Goal: Information Seeking & Learning: Learn about a topic

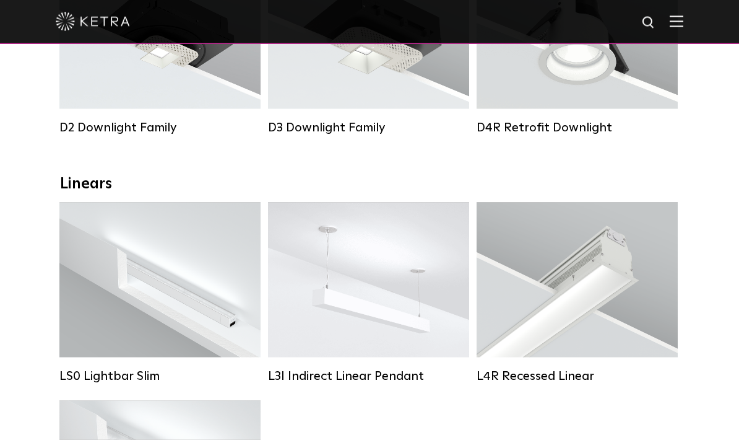
scroll to position [319, 0]
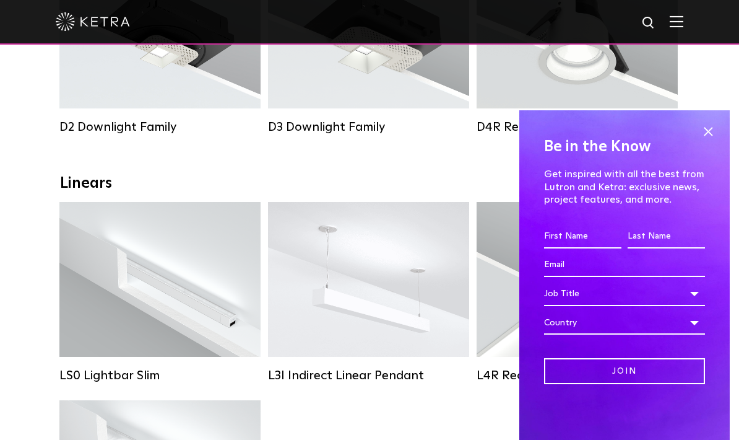
click at [706, 141] on span at bounding box center [708, 132] width 19 height 19
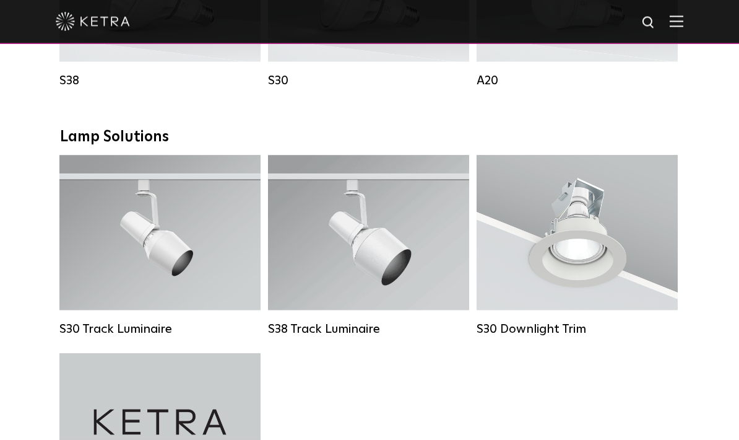
scroll to position [1076, 0]
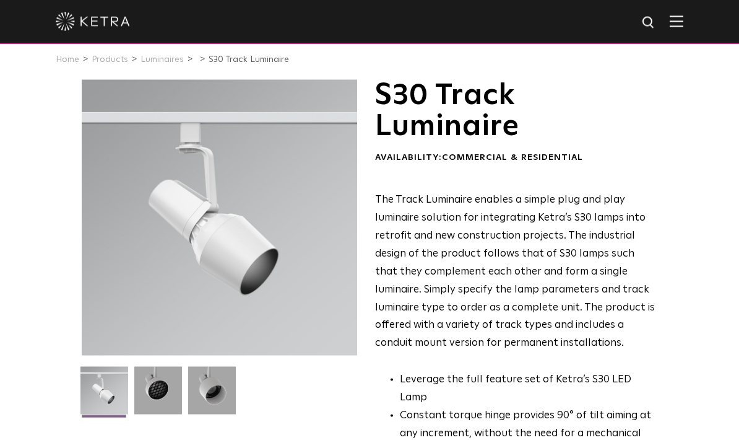
scroll to position [11, 0]
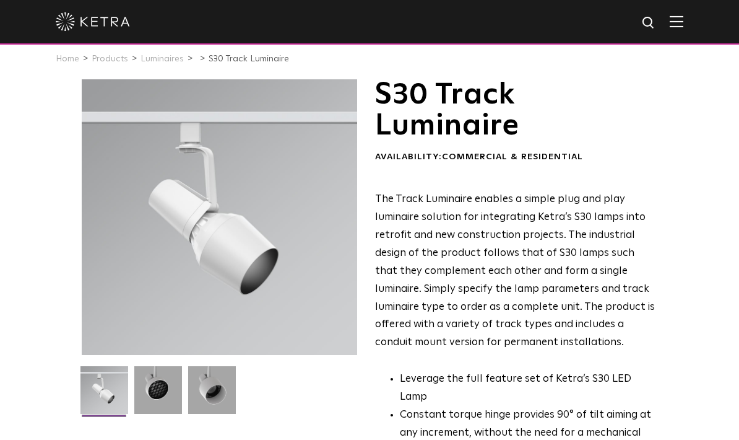
click at [153, 394] on img at bounding box center [158, 394] width 48 height 57
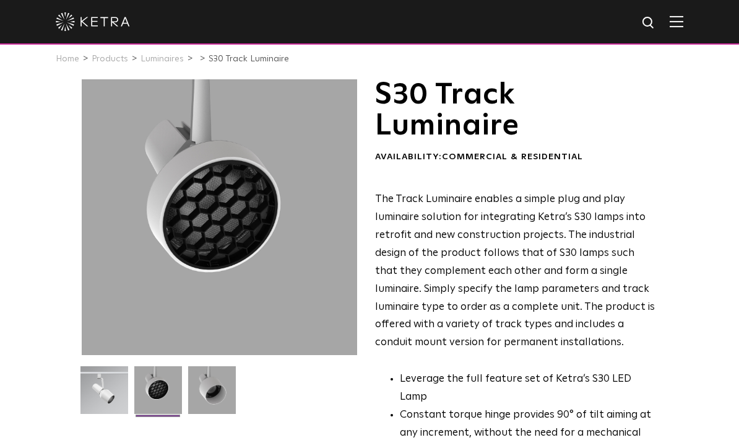
click at [84, 390] on img at bounding box center [104, 394] width 48 height 57
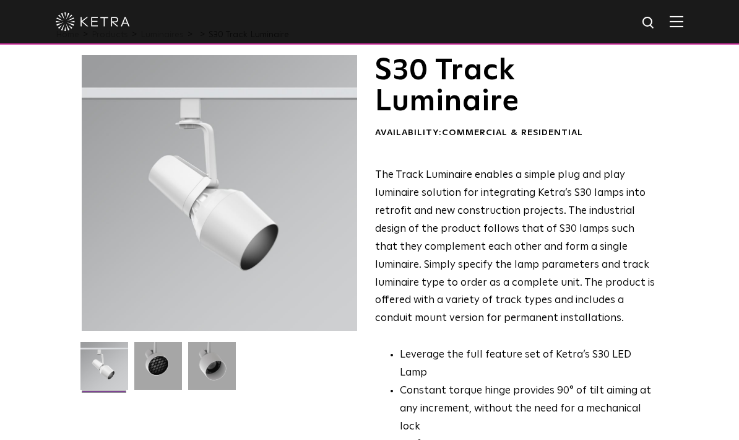
scroll to position [32, 0]
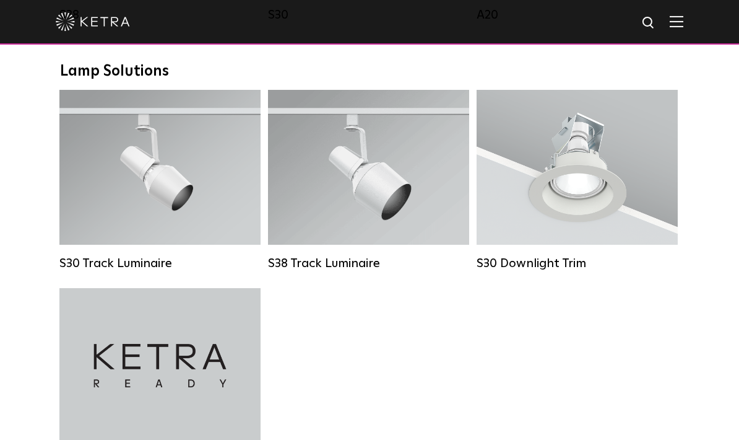
click at [313, 189] on div "Lumen Output: 1100 Colors: White / Black Beam Angles: 10° / 25° / 40° / 60° Wat…" at bounding box center [368, 167] width 152 height 78
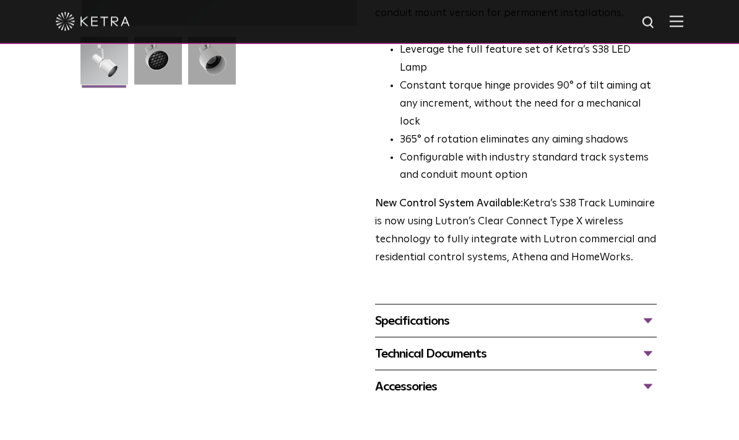
scroll to position [341, 0]
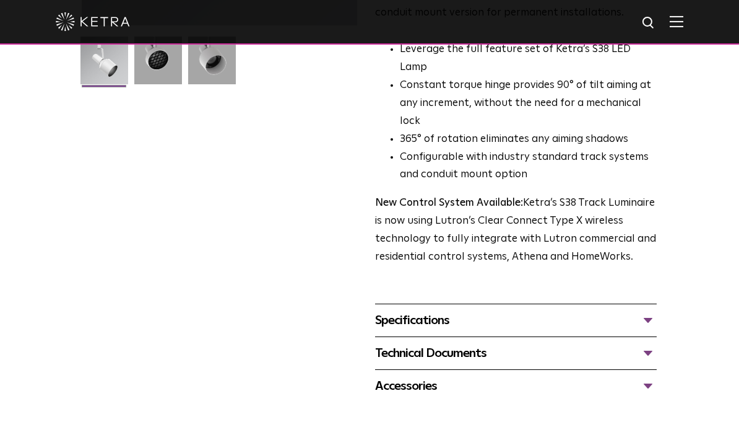
click at [645, 310] on div "Specifications" at bounding box center [516, 320] width 282 height 20
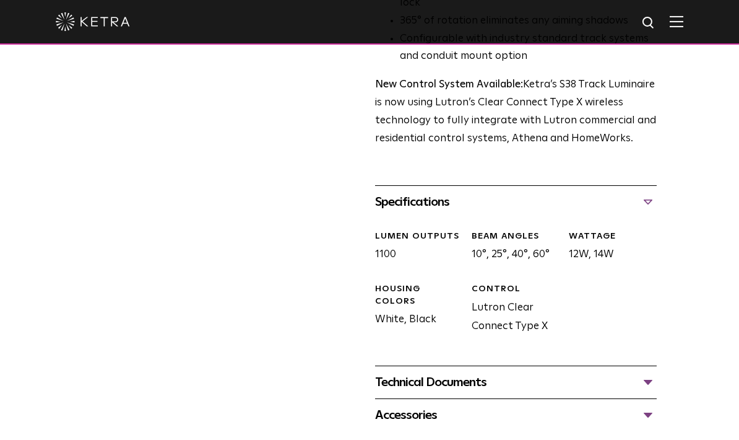
scroll to position [498, 0]
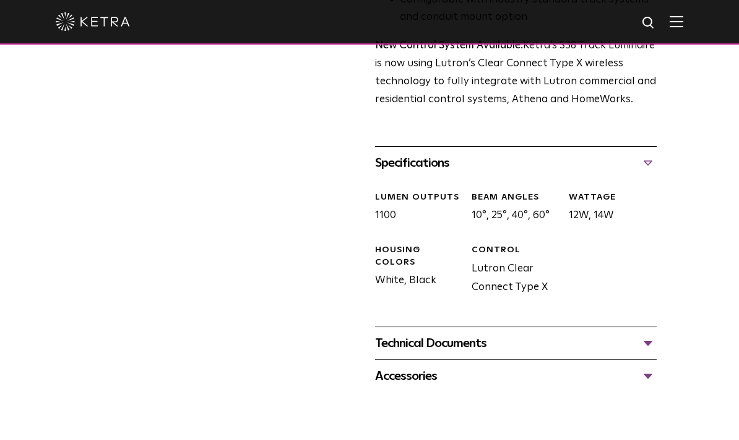
click at [654, 333] on div "Technical Documents" at bounding box center [516, 343] width 282 height 20
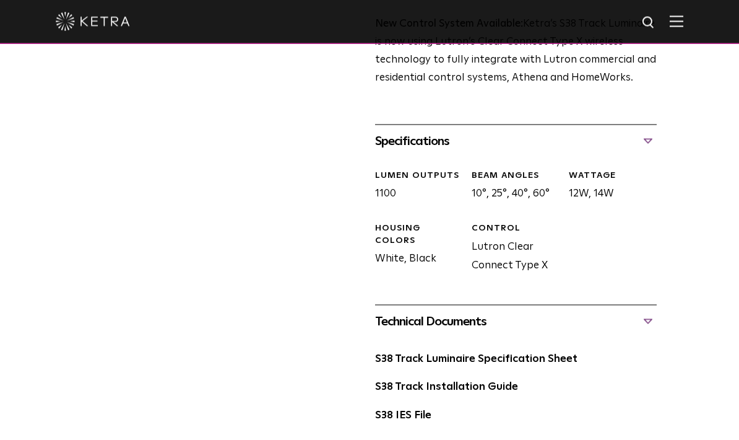
scroll to position [520, 0]
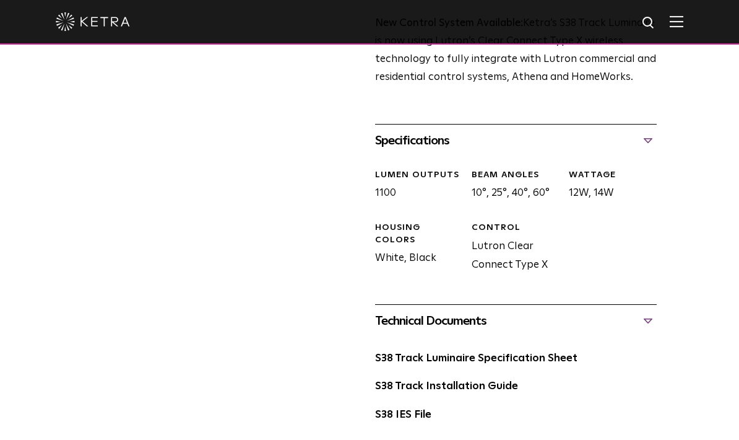
click at [503, 381] on link "S38 Track Installation Guide" at bounding box center [446, 386] width 143 height 11
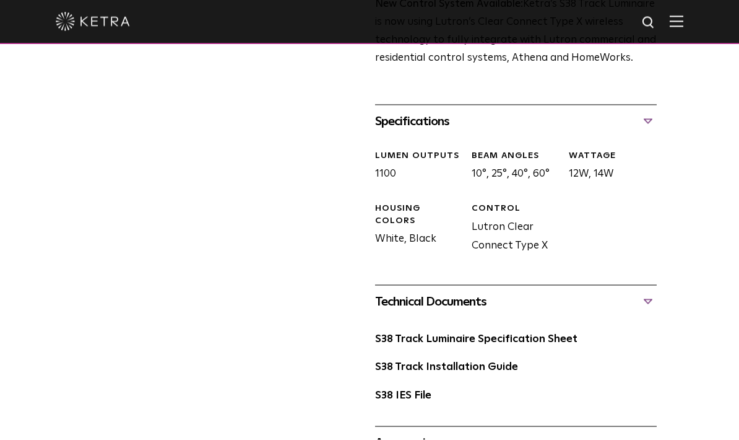
scroll to position [540, 0]
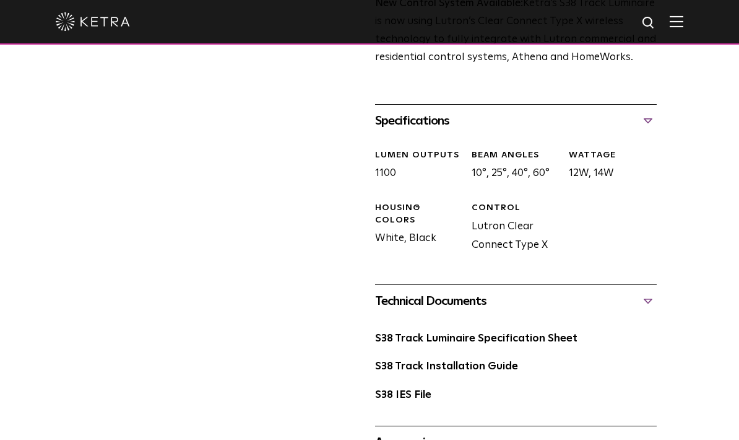
click at [537, 333] on link "S38 Track Luminaire Specification Sheet" at bounding box center [476, 338] width 202 height 11
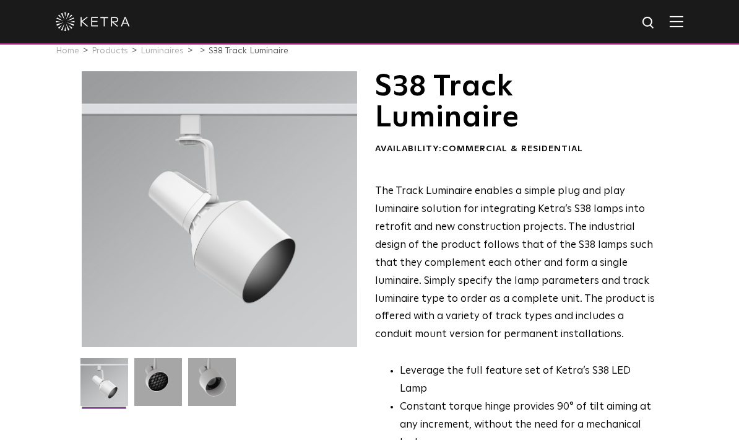
scroll to position [0, 0]
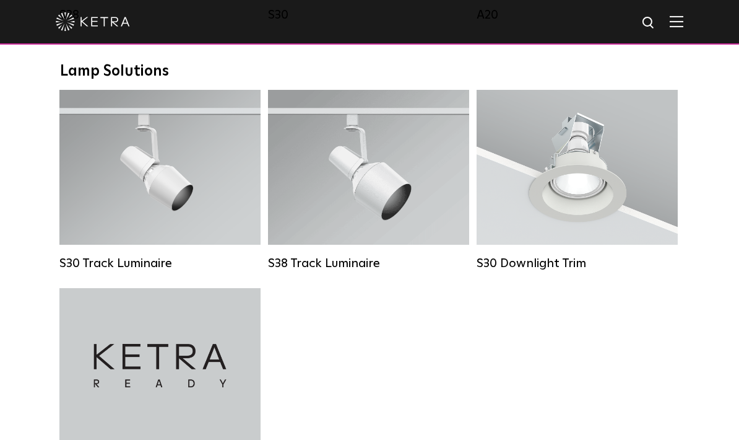
click at [169, 160] on div "Lumen Output: 1100 Colors: White / Black Beam Angles: 15° / 25° / 40° / 60° / 9…" at bounding box center [160, 167] width 160 height 78
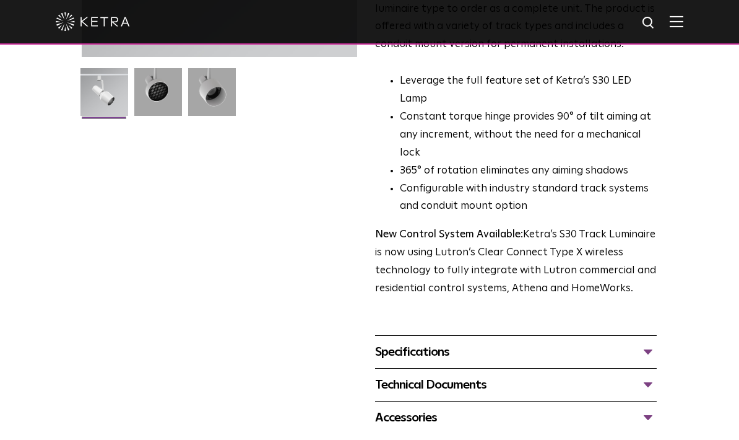
scroll to position [308, 0]
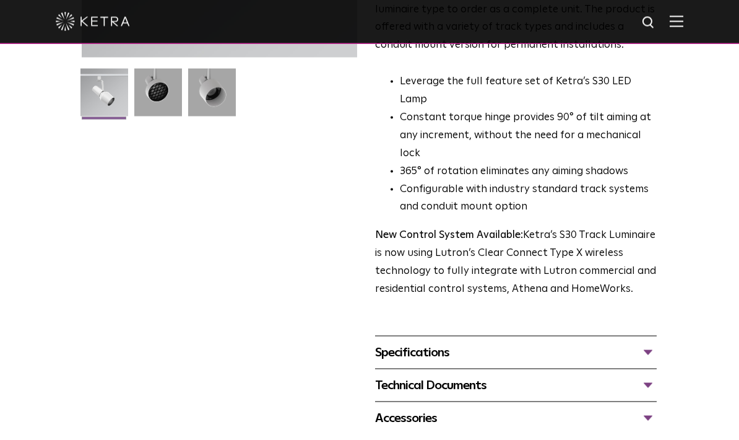
click at [651, 342] on div "Specifications" at bounding box center [516, 352] width 282 height 20
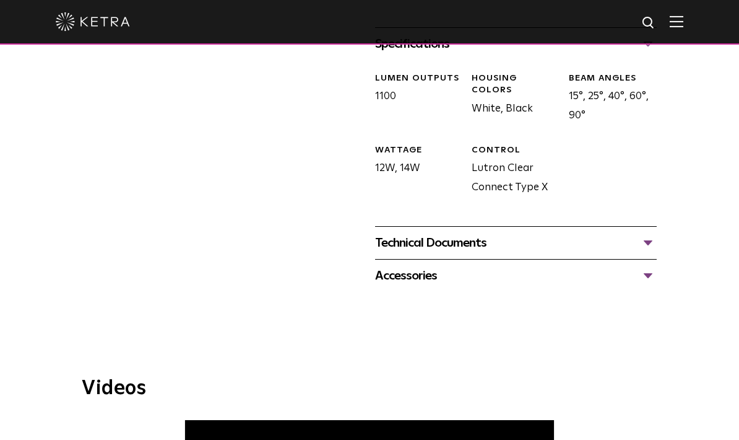
scroll to position [614, 0]
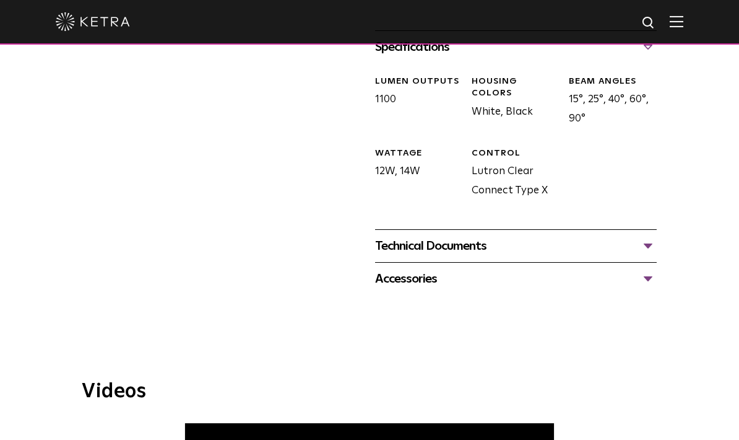
click at [656, 236] on div "Technical Documents" at bounding box center [516, 246] width 282 height 20
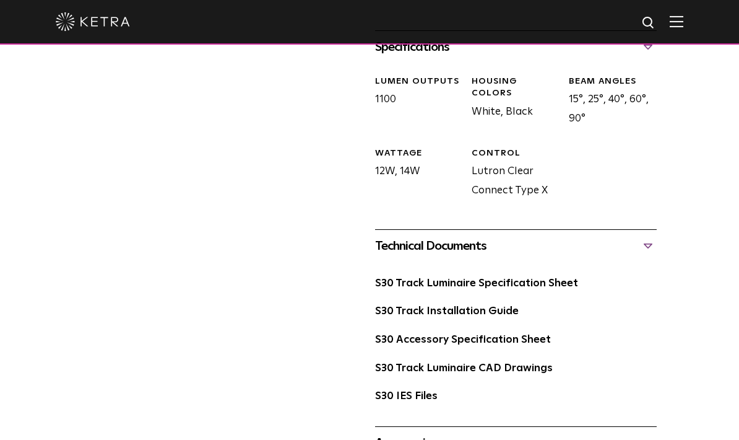
click at [510, 306] on link "S30 Track Installation Guide" at bounding box center [447, 311] width 144 height 11
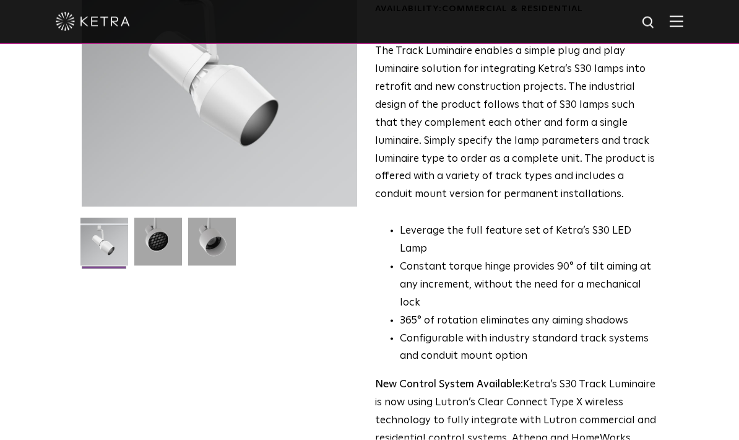
scroll to position [157, 0]
